Goal: Task Accomplishment & Management: Manage account settings

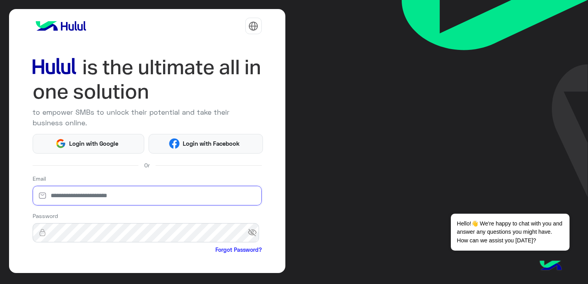
click at [66, 195] on input "email" at bounding box center [147, 196] width 229 height 20
type input "**********"
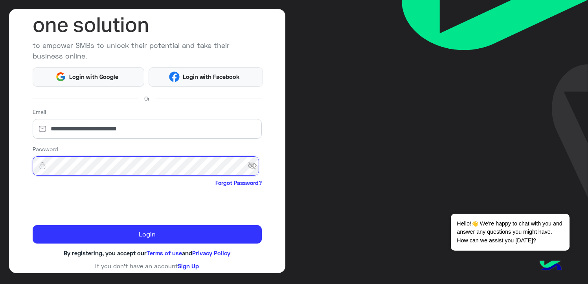
scroll to position [67, 0]
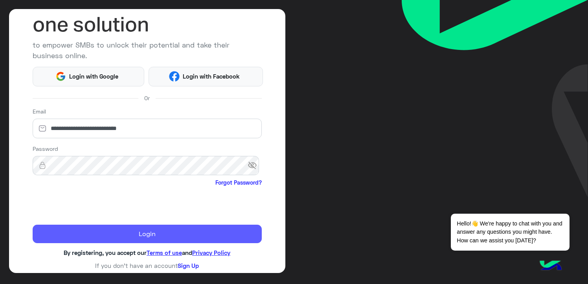
click at [94, 234] on button "Login" at bounding box center [147, 234] width 229 height 19
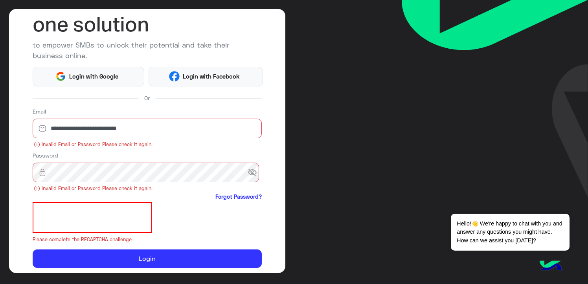
click at [249, 172] on span "visibility_off" at bounding box center [255, 172] width 14 height 14
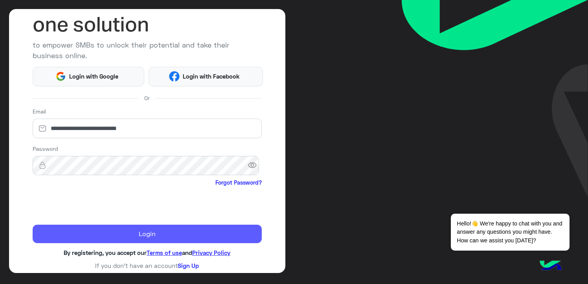
click at [155, 233] on button "Login" at bounding box center [147, 234] width 229 height 19
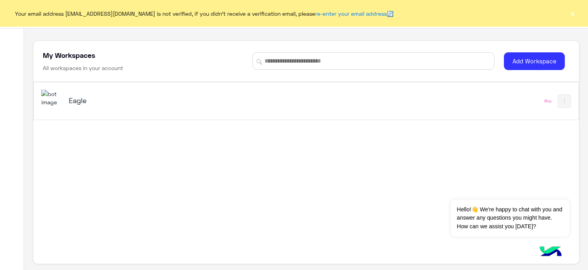
click at [575, 13] on button "×" at bounding box center [572, 13] width 8 height 8
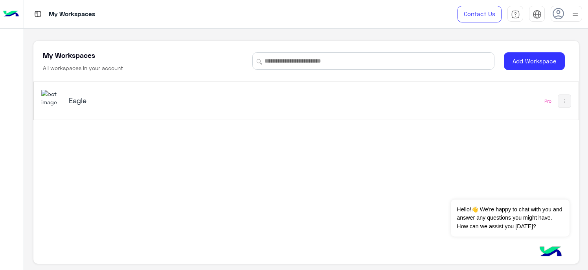
click at [85, 104] on h5 "Eagle" at bounding box center [164, 99] width 191 height 9
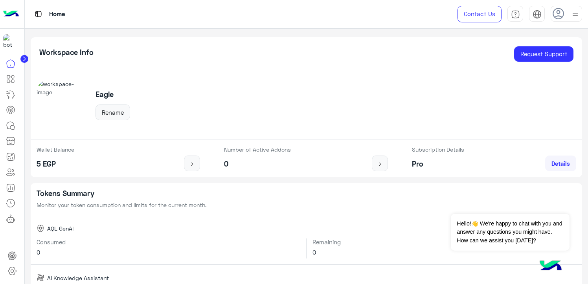
scroll to position [196, 0]
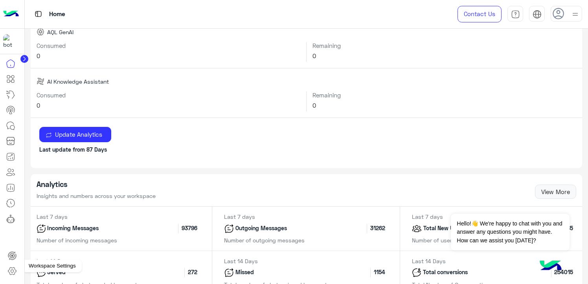
click at [13, 269] on icon at bounding box center [11, 270] width 9 height 9
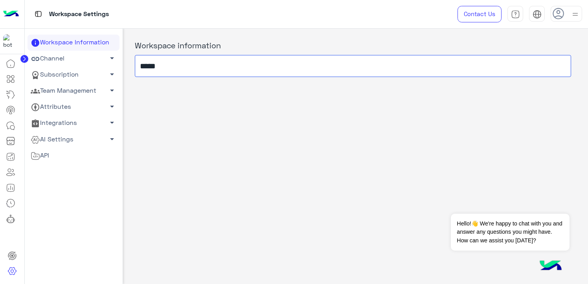
click at [149, 73] on input "*****" at bounding box center [353, 66] width 436 height 22
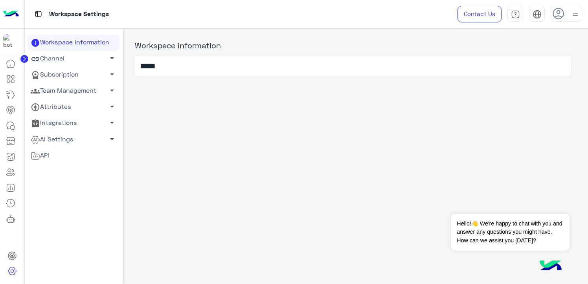
click at [66, 90] on link "Team Management arrow_drop_down" at bounding box center [74, 91] width 92 height 16
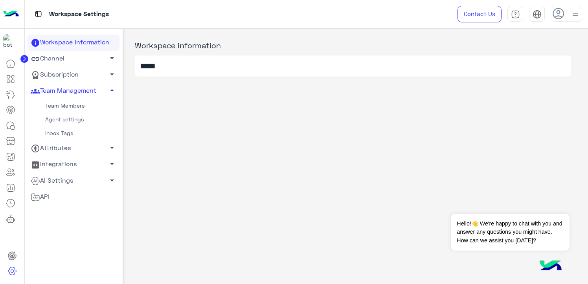
click at [83, 103] on link "Team Members" at bounding box center [74, 106] width 92 height 14
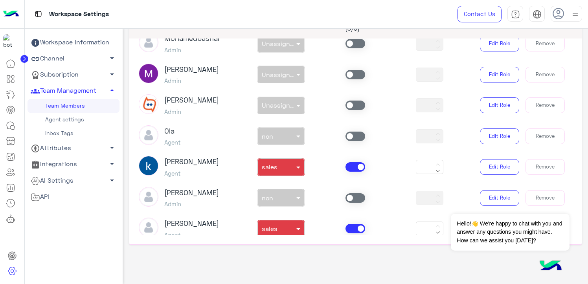
scroll to position [79, 0]
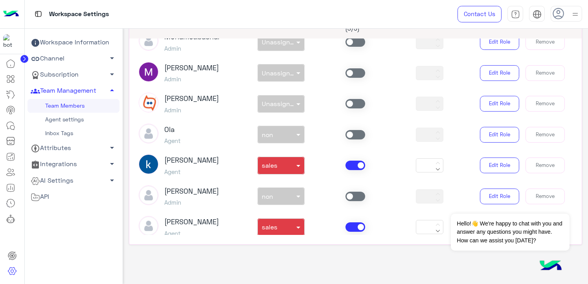
click at [347, 167] on span at bounding box center [355, 165] width 20 height 9
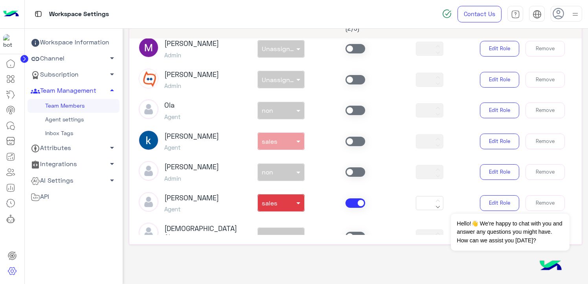
scroll to position [157, 0]
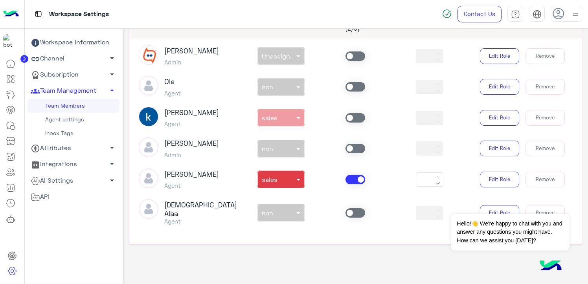
click at [351, 183] on span at bounding box center [355, 179] width 20 height 9
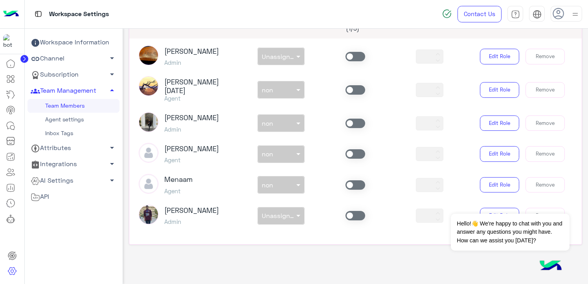
scroll to position [405, 0]
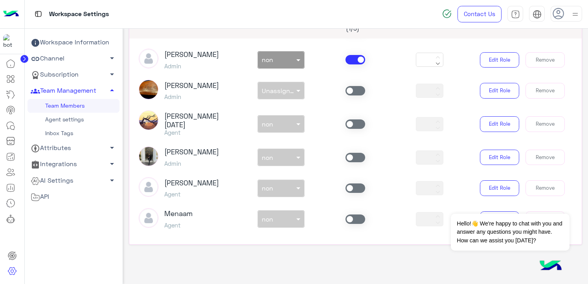
click at [348, 61] on div "[PERSON_NAME] Admin non × non *** Edit Role Remove" at bounding box center [356, 60] width 446 height 22
click at [351, 57] on span at bounding box center [355, 59] width 20 height 9
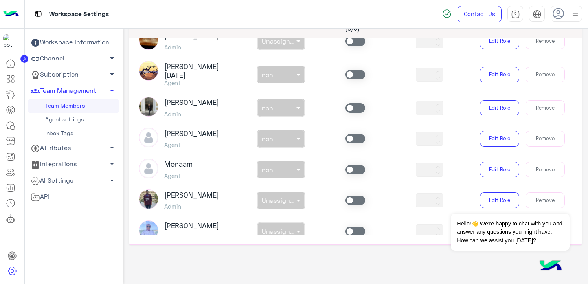
scroll to position [523, 0]
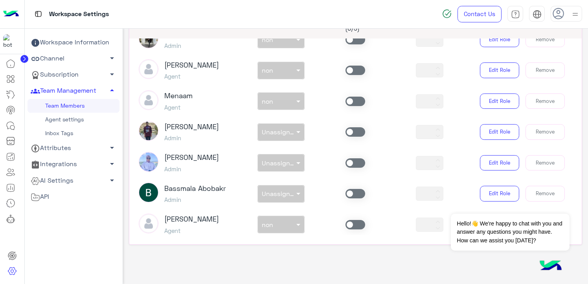
click at [355, 97] on span at bounding box center [355, 101] width 20 height 9
click at [282, 95] on div at bounding box center [281, 99] width 46 height 9
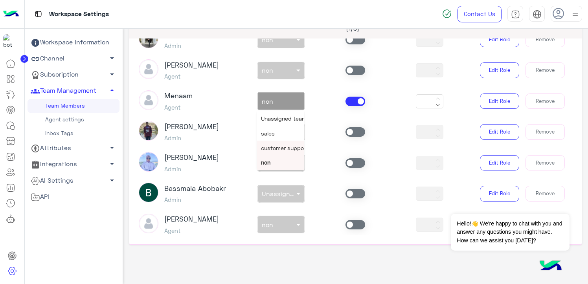
click at [278, 145] on span "customer support" at bounding box center [284, 148] width 47 height 7
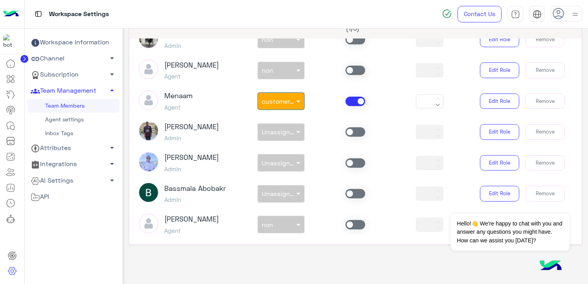
click at [364, 66] on div at bounding box center [355, 70] width 74 height 9
click at [354, 66] on span at bounding box center [355, 70] width 20 height 9
click at [283, 66] on div "non × non" at bounding box center [276, 70] width 37 height 8
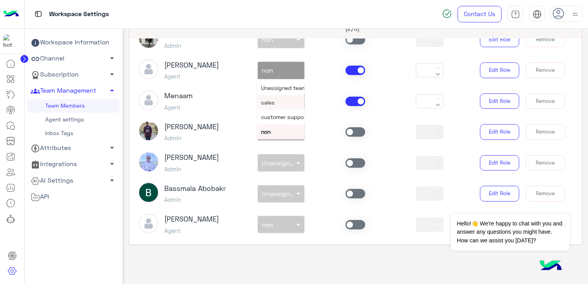
click at [279, 95] on div "sales" at bounding box center [280, 102] width 47 height 15
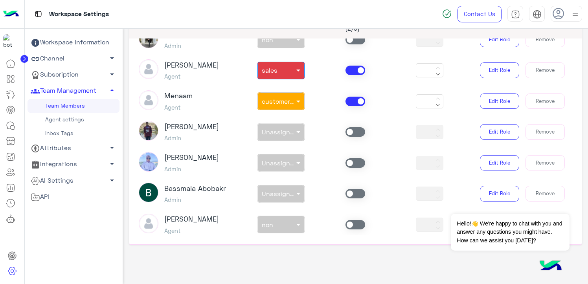
scroll to position [444, 0]
